Goal: Find specific page/section: Find specific page/section

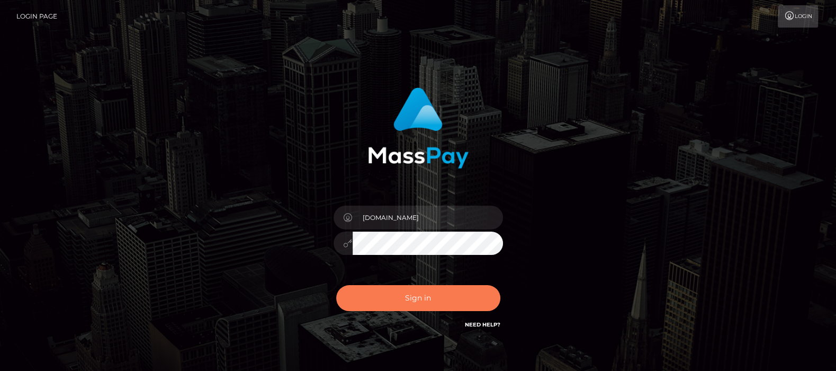
click at [413, 296] on button "Sign in" at bounding box center [418, 298] width 164 height 26
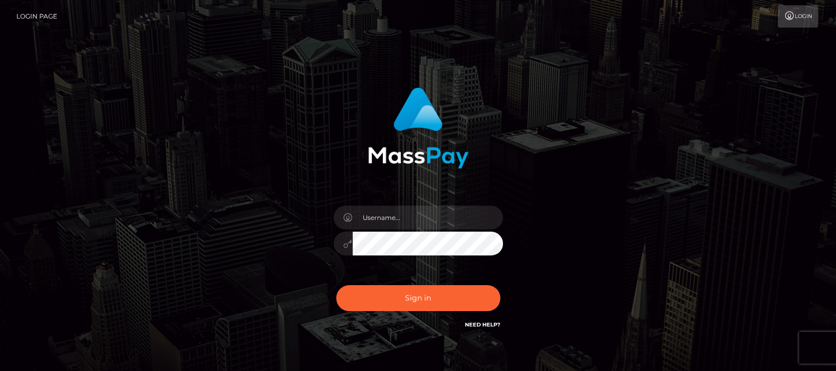
type input "[DOMAIN_NAME]"
checkbox input "true"
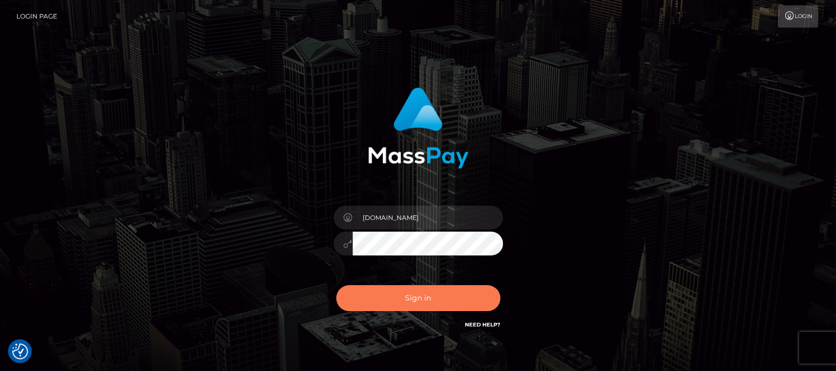
click at [415, 303] on button "Sign in" at bounding box center [418, 298] width 164 height 26
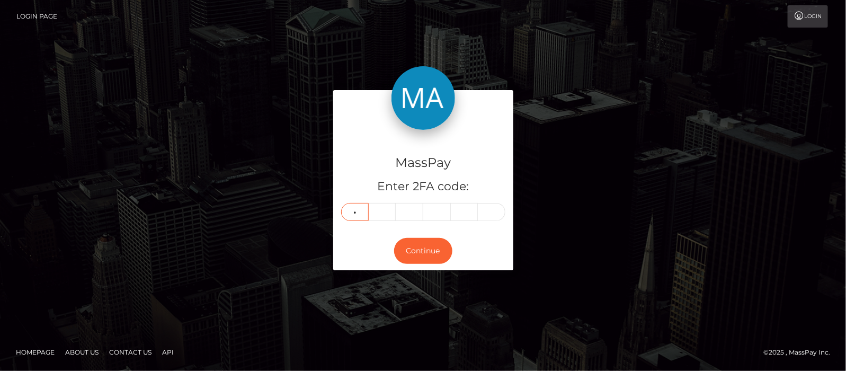
type input "8"
type input "9"
type input "3"
type input "1"
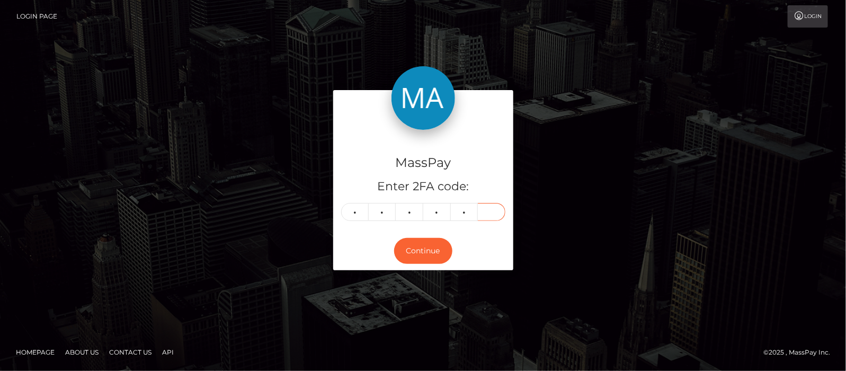
type input "9"
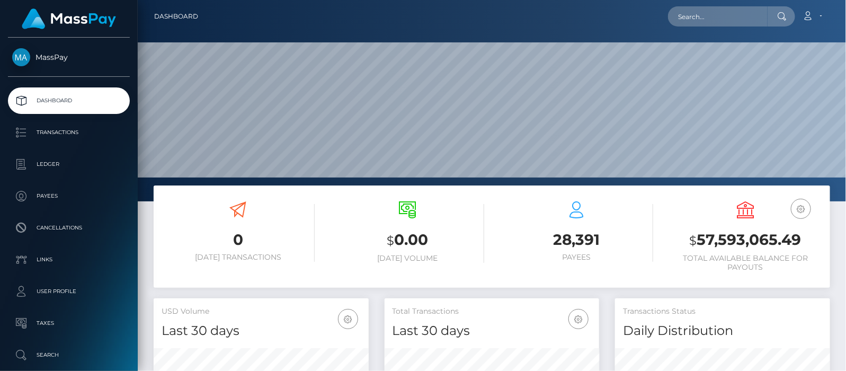
scroll to position [187, 215]
click at [694, 13] on input "text" at bounding box center [718, 16] width 100 height 20
paste input "lukemiranda2020@gmail.com"
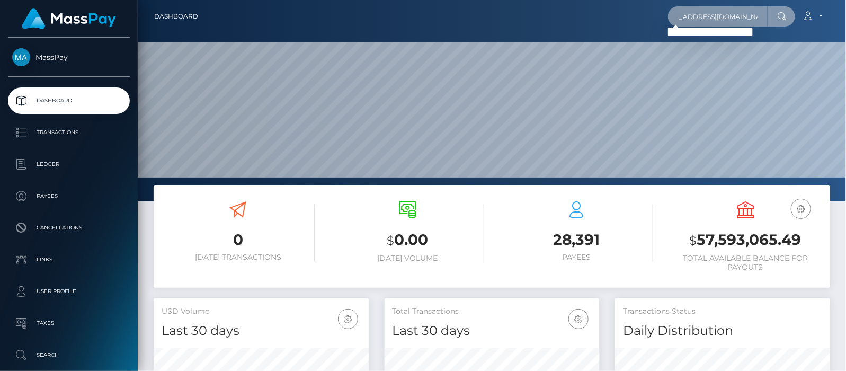
scroll to position [0, 0]
drag, startPoint x: 763, startPoint y: 15, endPoint x: 535, endPoint y: 17, distance: 227.8
click at [535, 17] on div "lukemiranda2020@gmail.com Loading... Loading... Account Edit Profile" at bounding box center [518, 16] width 623 height 22
paste input "c3ad17c115164a75ad8607f946fba3ac"
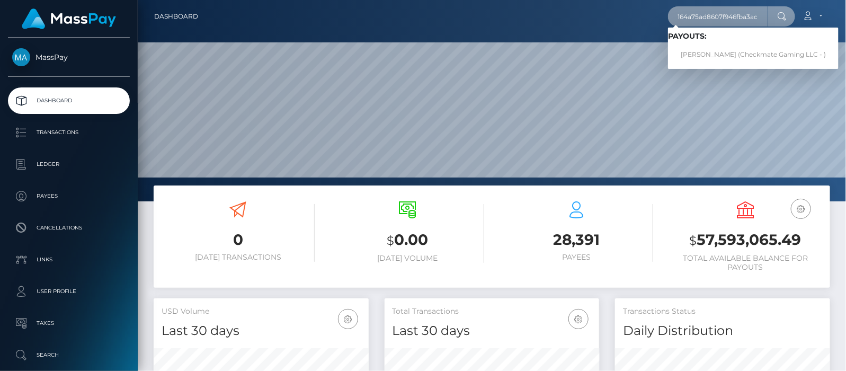
type input "c3ad17c115164a75ad8607f946fba3ac"
click at [706, 55] on link "Luke Miranda (Checkmate Gaming LLC - )" at bounding box center [753, 55] width 171 height 20
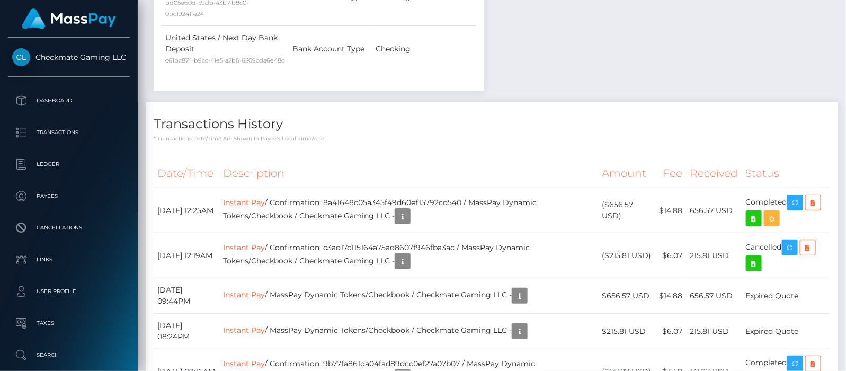
scroll to position [127, 215]
click at [409, 255] on icon "button" at bounding box center [402, 261] width 13 height 13
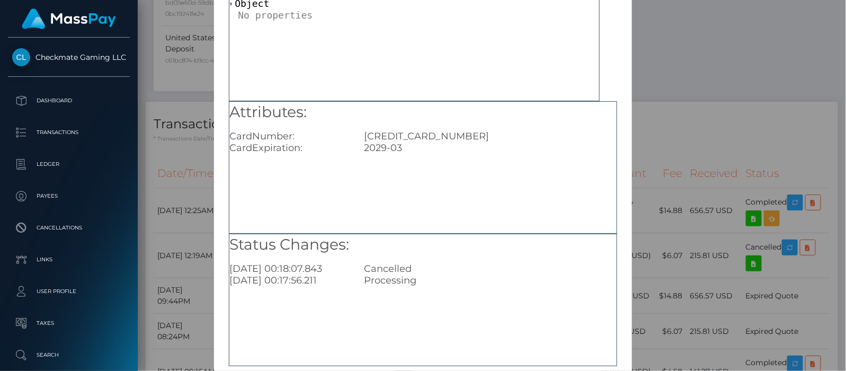
scroll to position [132, 0]
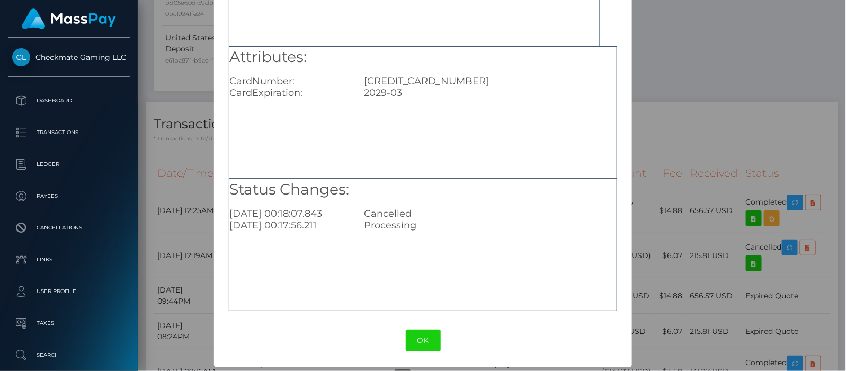
click at [425, 340] on button "OK" at bounding box center [423, 340] width 35 height 22
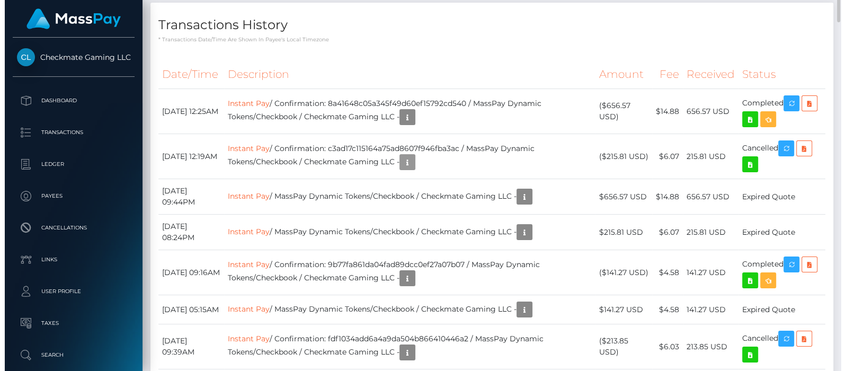
scroll to position [1059, 0]
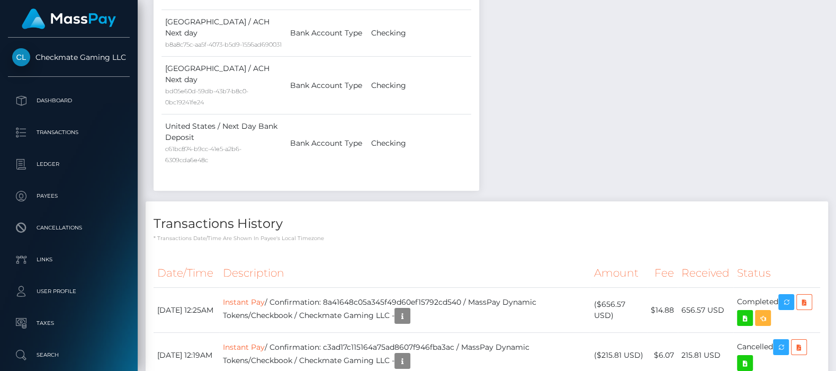
click at [260, 342] on link "Instant Pay" at bounding box center [244, 347] width 42 height 10
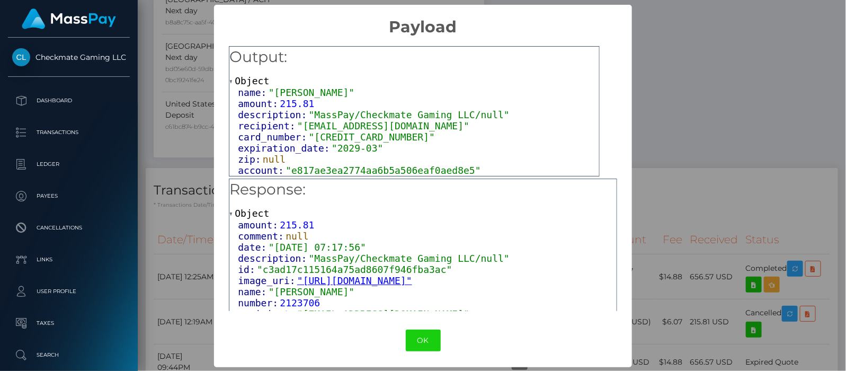
scroll to position [40, 0]
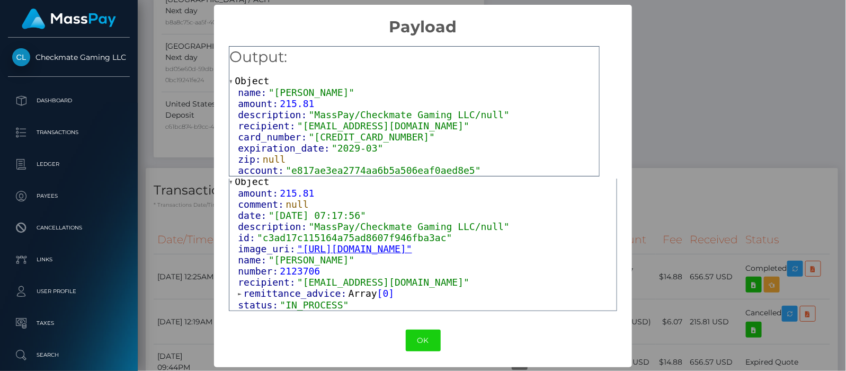
click at [238, 293] on span at bounding box center [240, 293] width 5 height 7
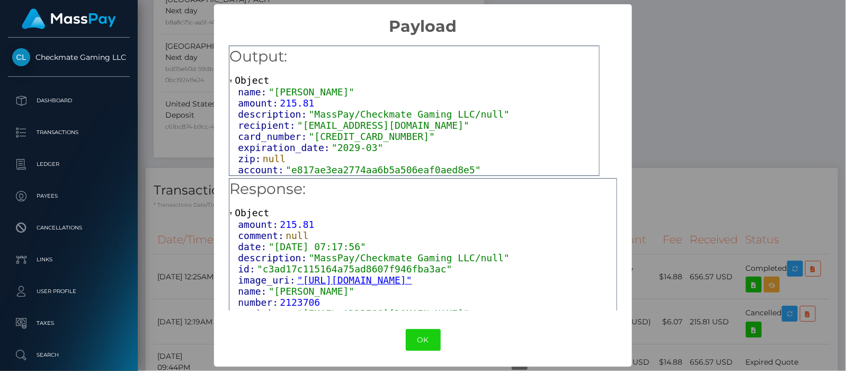
scroll to position [0, 0]
click at [441, 340] on button "OK" at bounding box center [423, 340] width 35 height 22
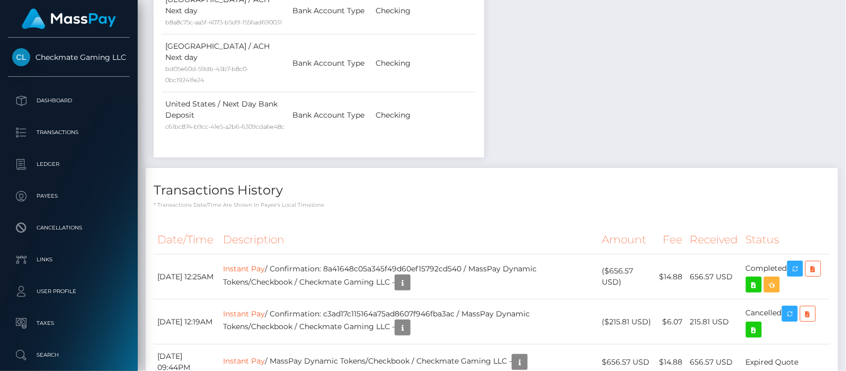
click at [265, 264] on link "Instant Pay" at bounding box center [244, 269] width 42 height 10
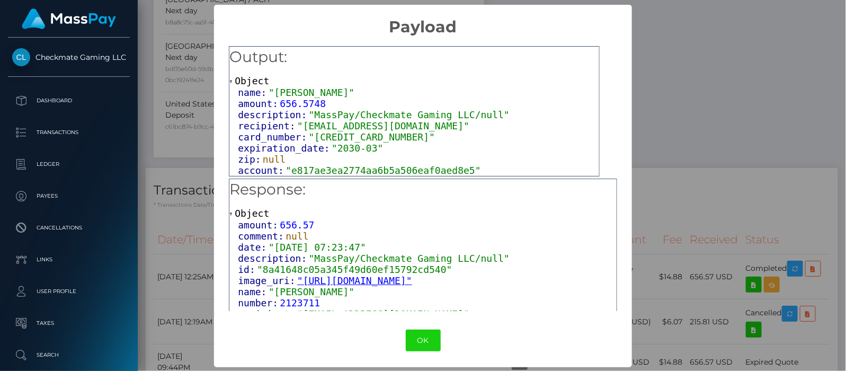
click at [441, 337] on button "OK" at bounding box center [423, 340] width 35 height 22
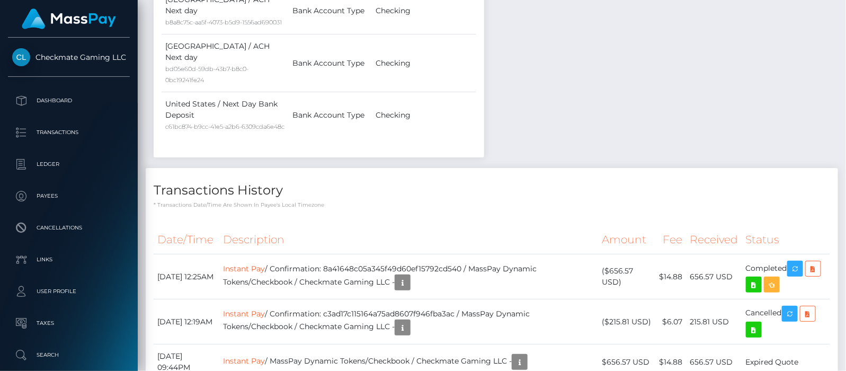
scroll to position [127, 215]
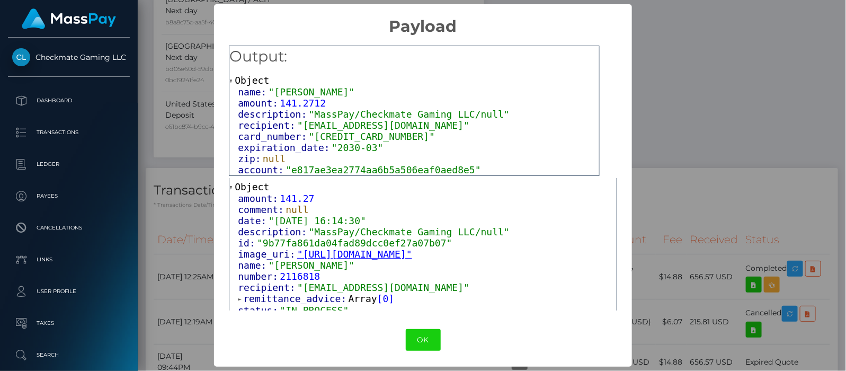
scroll to position [40, 0]
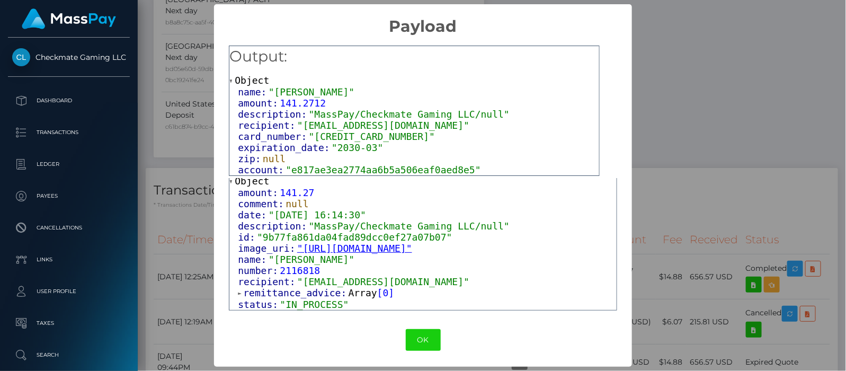
click at [441, 337] on button "OK" at bounding box center [423, 340] width 35 height 22
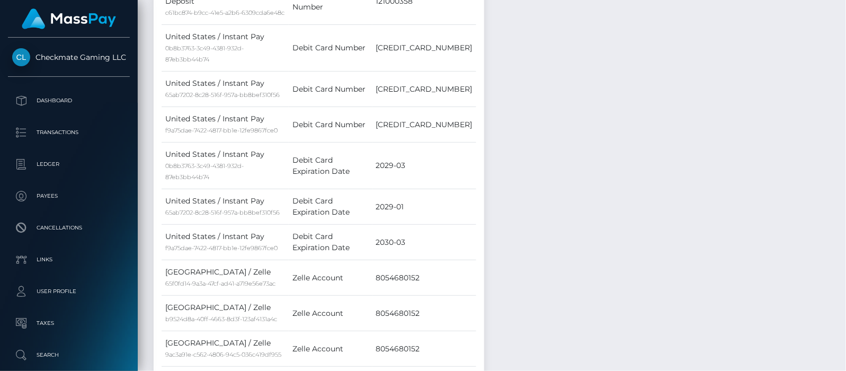
scroll to position [662, 0]
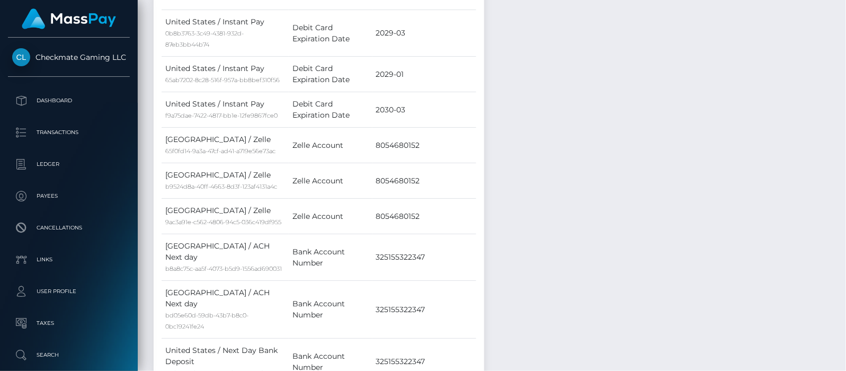
click at [570, 157] on div "Notes Note Type Compliance Clear Compliance General Note Type" at bounding box center [665, 115] width 346 height 899
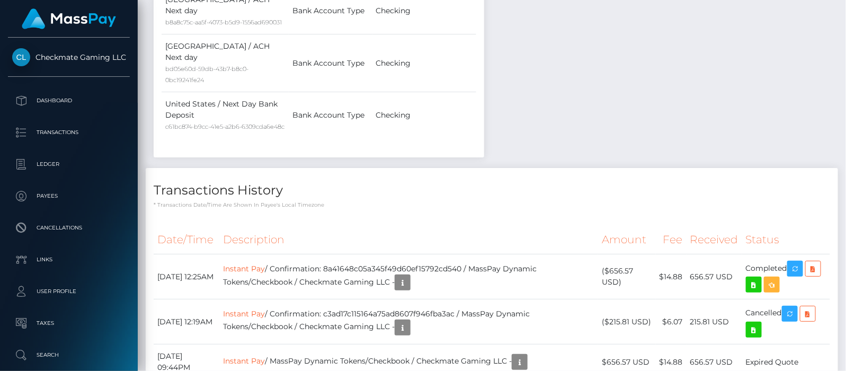
scroll to position [127, 215]
